Goal: Find specific page/section: Find specific page/section

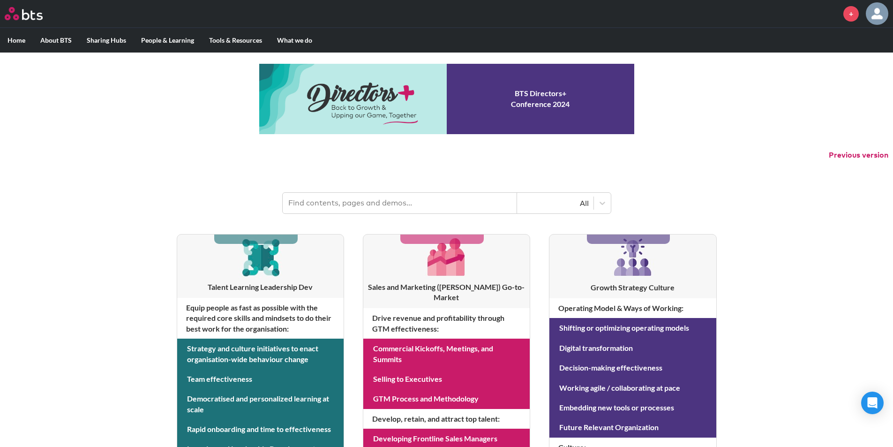
click at [392, 201] on input "text" at bounding box center [400, 203] width 234 height 21
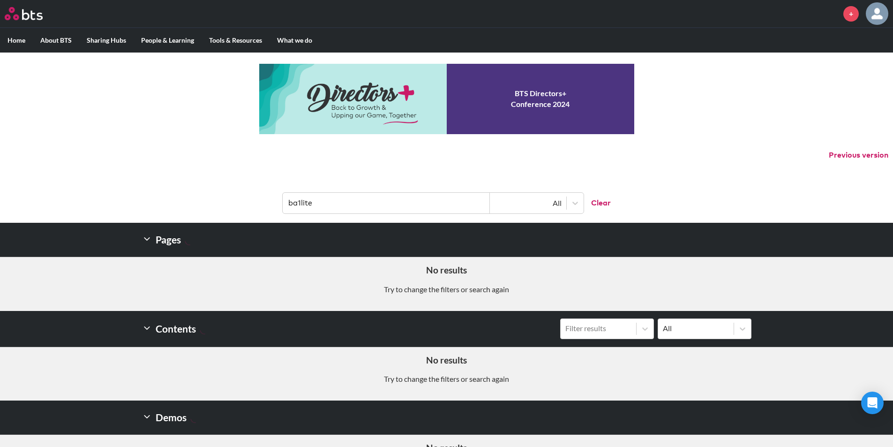
scroll to position [41, 0]
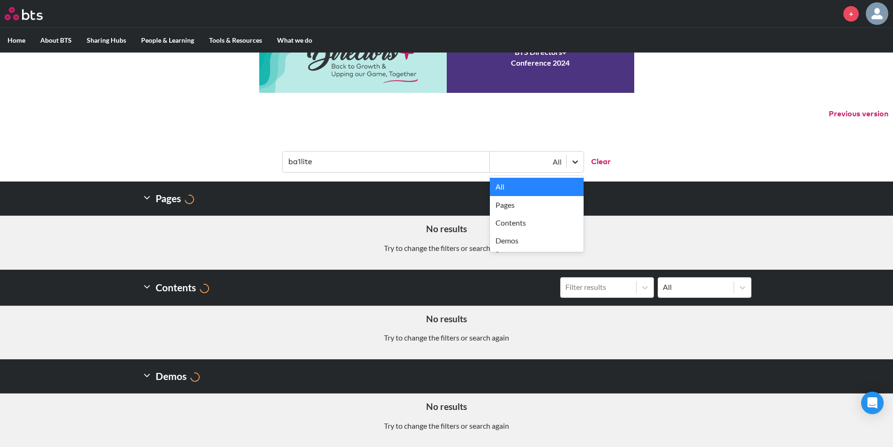
click at [572, 161] on icon at bounding box center [574, 161] width 9 height 9
click at [550, 205] on div "Pages" at bounding box center [537, 205] width 94 height 18
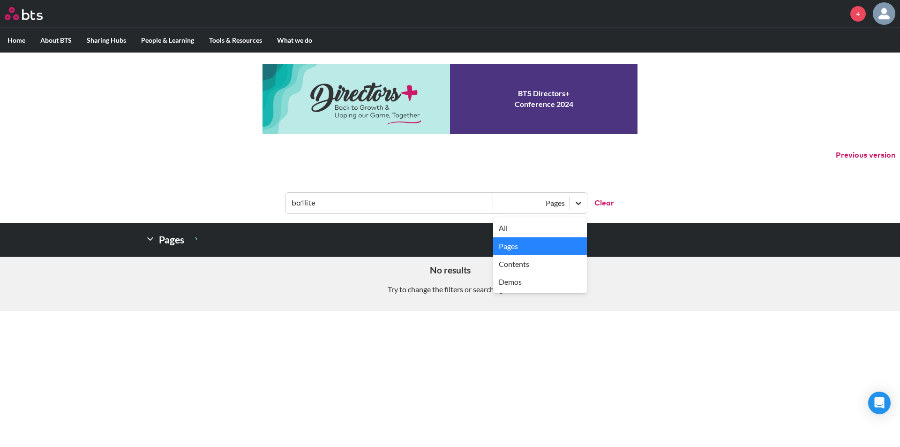
click at [577, 202] on icon at bounding box center [578, 202] width 9 height 9
click at [561, 223] on div "All" at bounding box center [540, 228] width 94 height 18
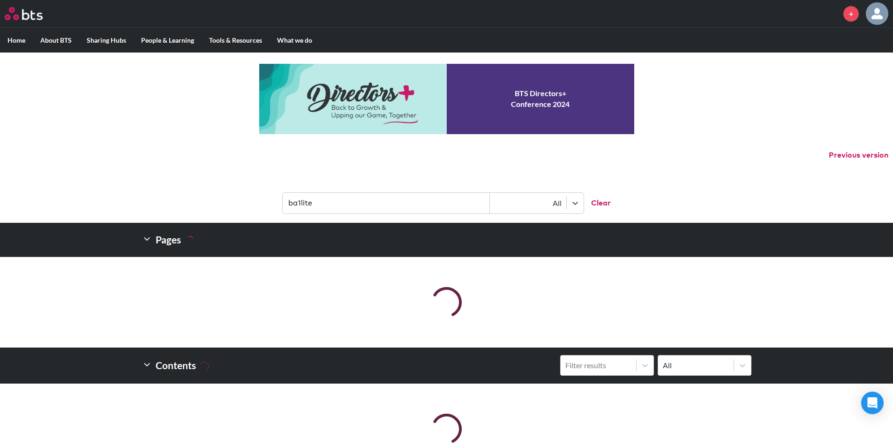
click at [426, 208] on input "ba1lite" at bounding box center [386, 203] width 207 height 21
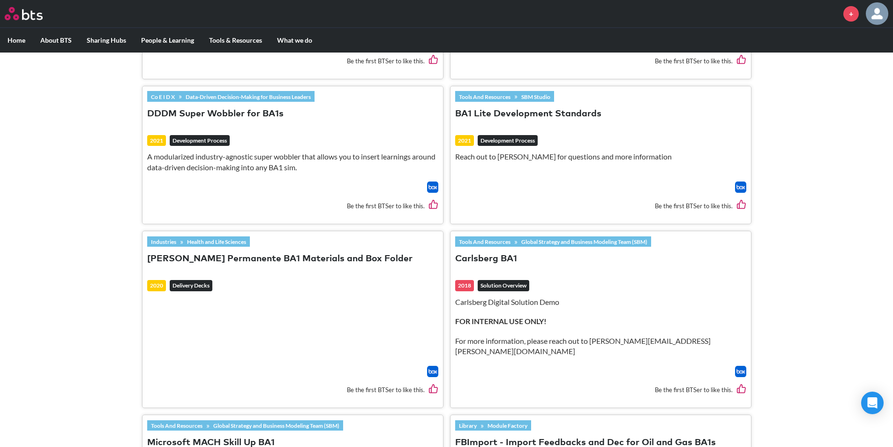
scroll to position [1078, 0]
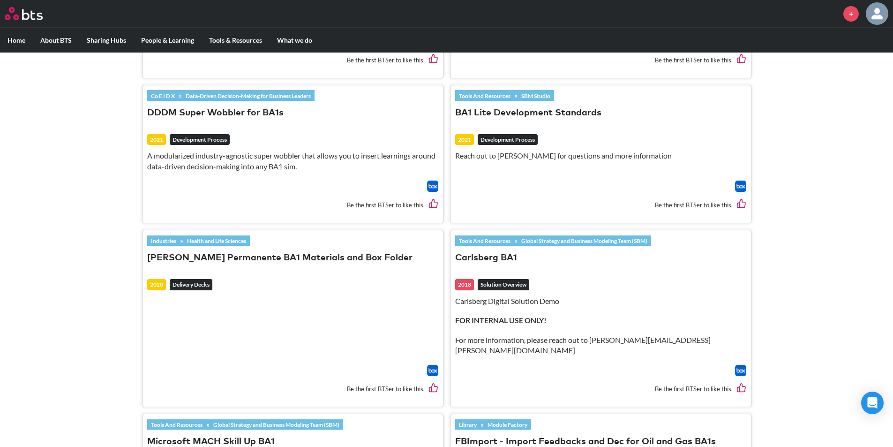
type input "ba1"
click at [586, 107] on button "BA1 Lite Development Standards" at bounding box center [528, 113] width 146 height 13
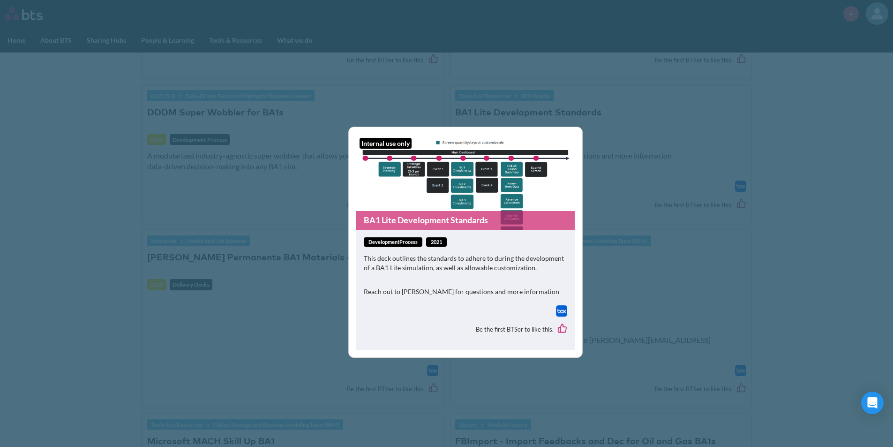
click at [447, 219] on link "BA1 Lite Development Standards" at bounding box center [465, 220] width 218 height 18
